Goal: Check status: Check status

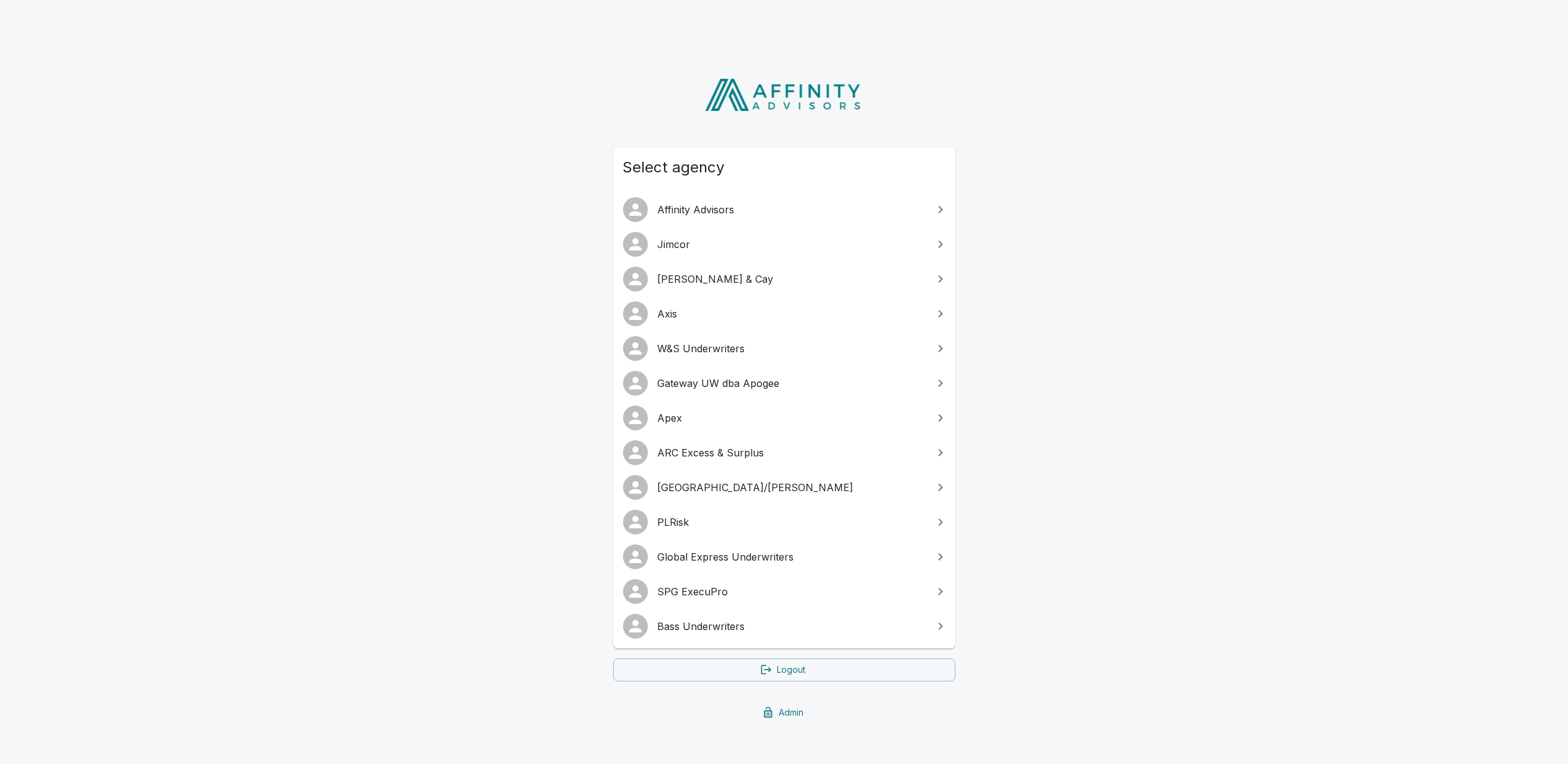
click at [740, 383] on span "Gateway UW dba Apogee" at bounding box center [791, 383] width 268 height 15
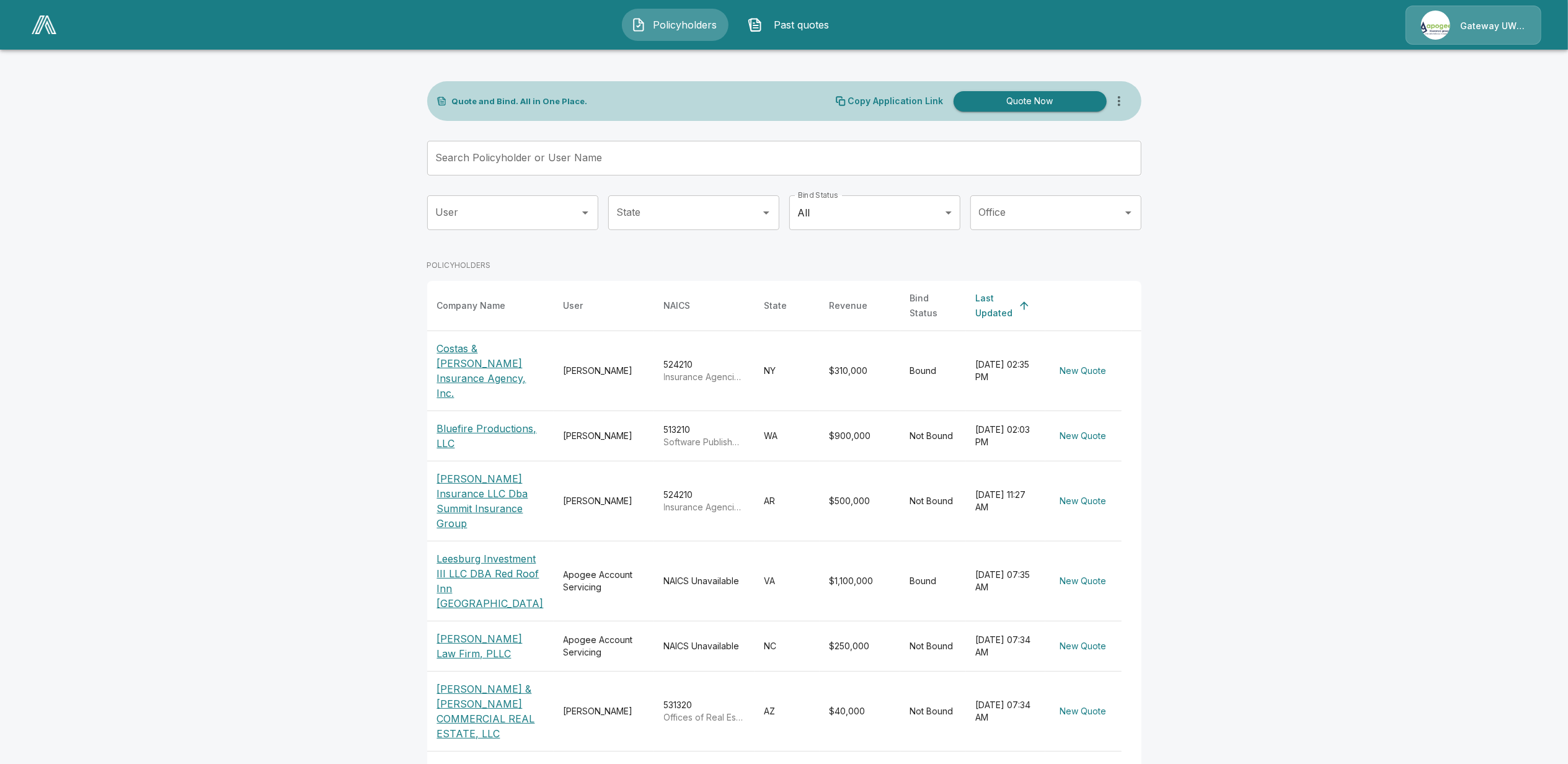
click at [812, 29] on span "Past quotes" at bounding box center [802, 25] width 68 height 15
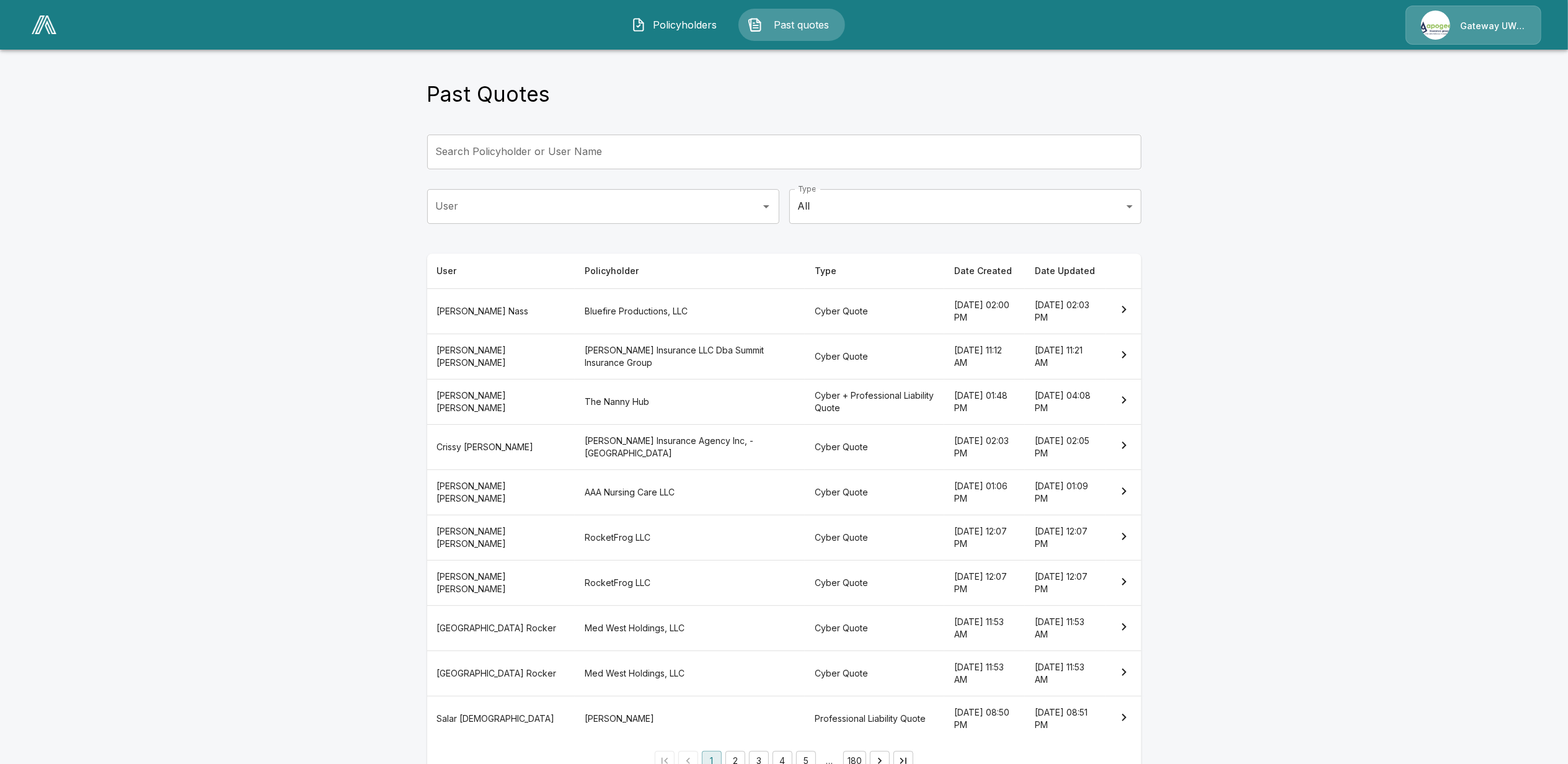
click at [575, 315] on th "Bluefire Productions, LLC" at bounding box center [690, 310] width 230 height 45
